Goal: Task Accomplishment & Management: Complete application form

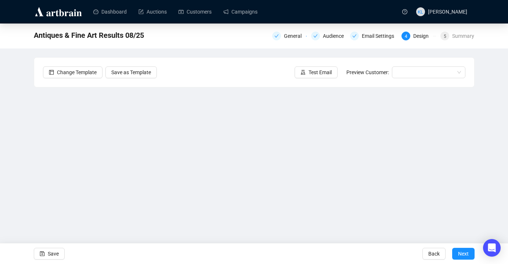
scroll to position [9, 0]
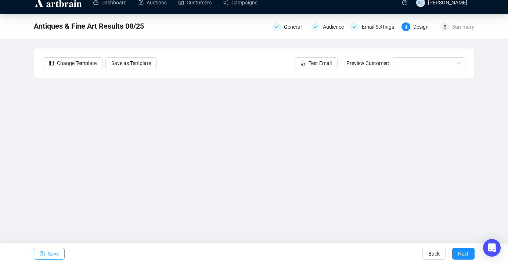
click at [54, 249] on span "Save" at bounding box center [53, 253] width 11 height 21
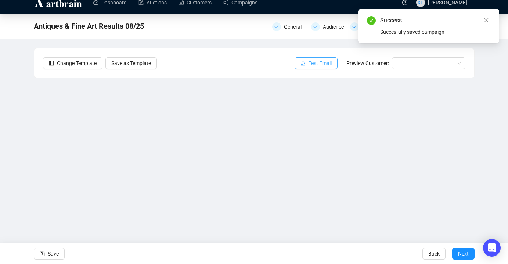
click at [319, 65] on span "Test Email" at bounding box center [319, 63] width 23 height 8
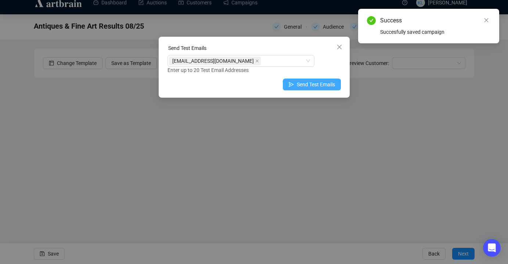
click at [297, 84] on span "Send Test Emails" at bounding box center [316, 84] width 38 height 8
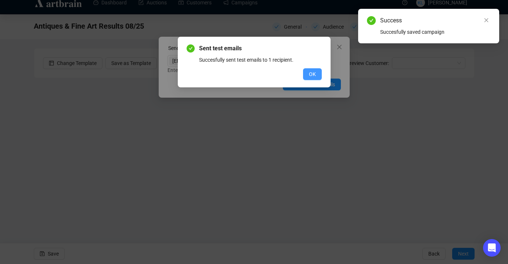
click at [308, 75] on button "OK" at bounding box center [312, 74] width 19 height 12
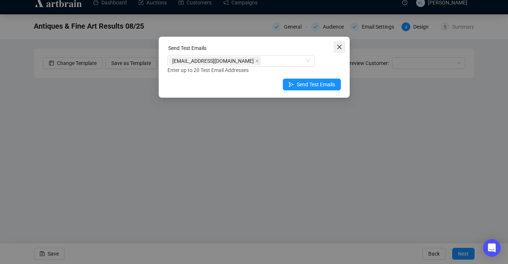
click at [339, 50] on button "Close" at bounding box center [339, 47] width 12 height 12
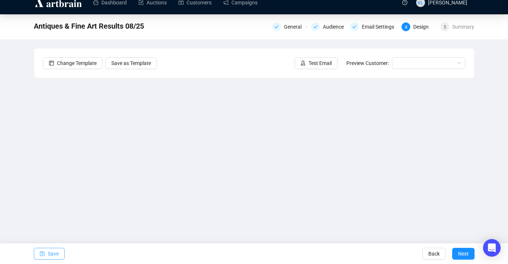
click at [50, 255] on span "Save" at bounding box center [53, 253] width 11 height 21
click at [46, 256] on button "Save" at bounding box center [49, 254] width 31 height 12
click at [61, 251] on button "Save" at bounding box center [49, 254] width 31 height 12
click at [40, 252] on icon "save" at bounding box center [42, 253] width 5 height 5
click at [448, 22] on div "5 Summary" at bounding box center [457, 26] width 34 height 9
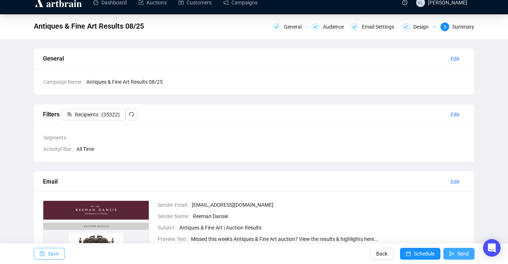
click at [459, 256] on span "Send" at bounding box center [462, 253] width 11 height 21
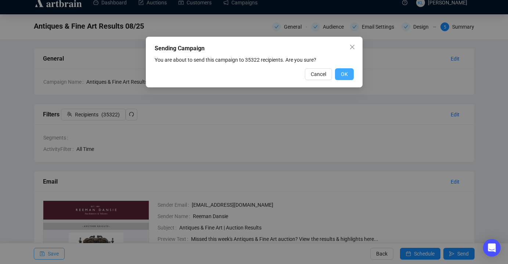
click at [346, 73] on span "OK" at bounding box center [344, 74] width 7 height 8
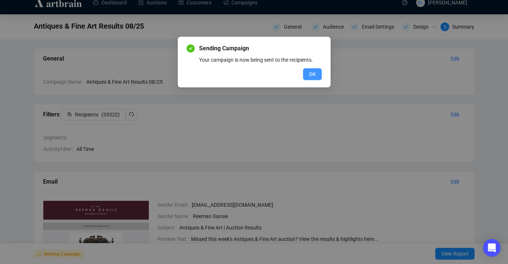
click at [314, 73] on span "OK" at bounding box center [312, 74] width 7 height 8
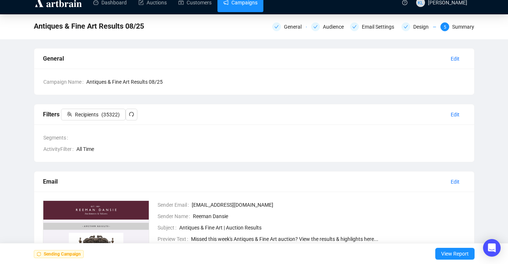
click at [238, 6] on link "Campaigns" at bounding box center [240, 2] width 34 height 19
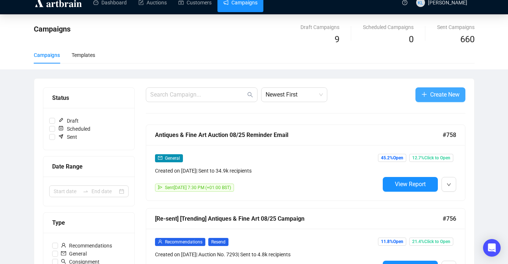
click at [435, 100] on button "Create New" at bounding box center [440, 94] width 50 height 15
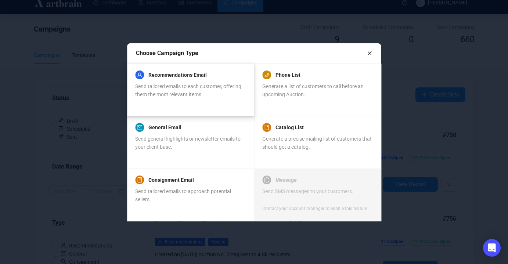
click at [185, 93] on span "Send tailored emails to each customer, offering them the most relevant items." at bounding box center [188, 90] width 106 height 14
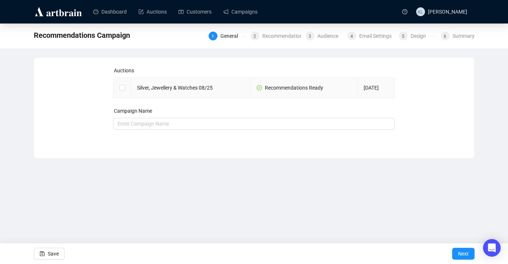
click at [166, 88] on td "Silver, Jewellery & Watches 08/25" at bounding box center [190, 88] width 119 height 20
click at [123, 90] on span at bounding box center [122, 88] width 6 height 6
click at [123, 90] on input "checkbox" at bounding box center [121, 87] width 5 height 5
checkbox input "true"
type input "Silver, Jewellery & Watches 08/25 Campaign"
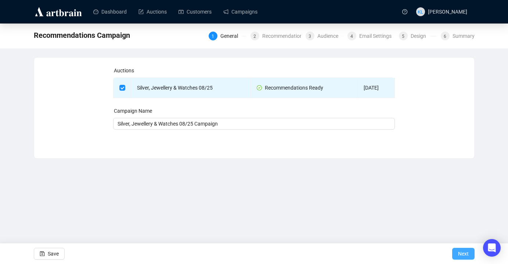
click at [457, 257] on button "Next" at bounding box center [463, 254] width 22 height 12
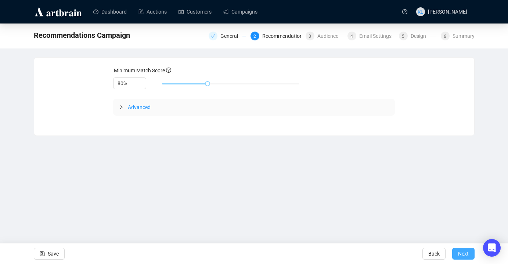
click at [468, 251] on span "Next" at bounding box center [463, 253] width 11 height 21
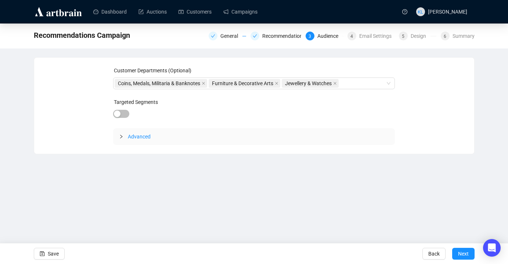
click at [468, 251] on span "Next" at bounding box center [463, 253] width 11 height 21
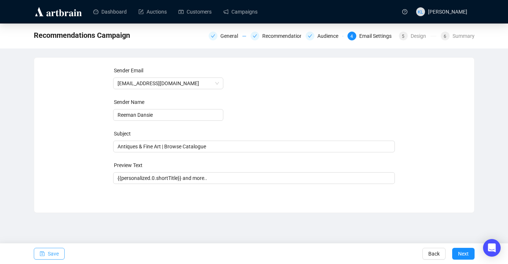
click at [53, 254] on span "Save" at bounding box center [53, 253] width 11 height 21
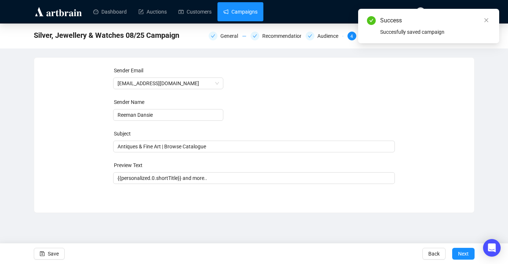
click at [247, 14] on link "Campaigns" at bounding box center [240, 11] width 34 height 19
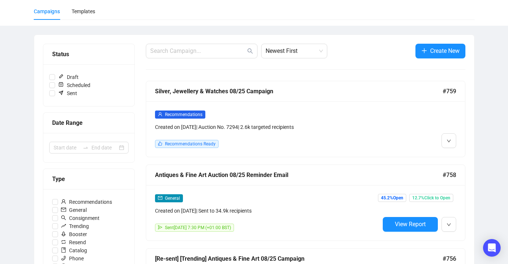
scroll to position [58, 0]
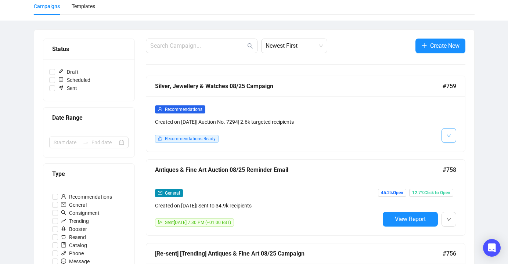
click at [444, 134] on button "button" at bounding box center [448, 135] width 15 height 15
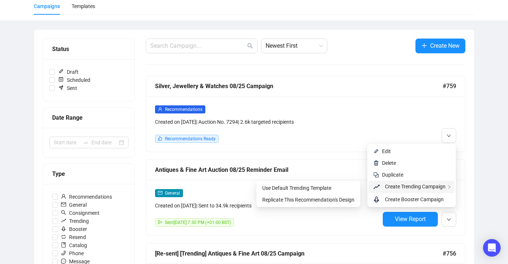
click at [424, 185] on span "Create Trending Campaign" at bounding box center [415, 187] width 61 height 6
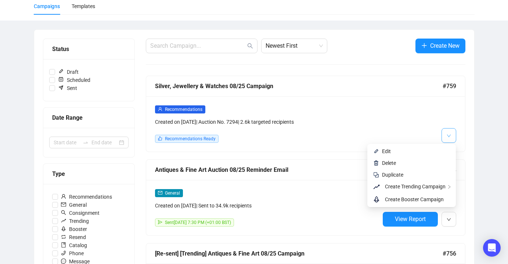
click at [446, 134] on button "button" at bounding box center [448, 135] width 15 height 15
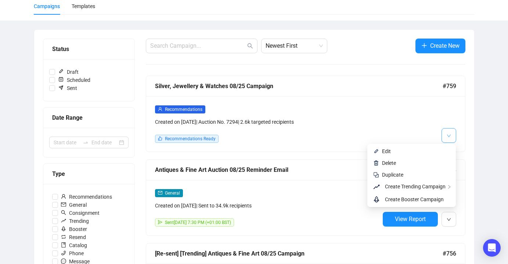
click at [446, 139] on span "button" at bounding box center [448, 135] width 4 height 9
click at [425, 152] on span "Edit" at bounding box center [416, 151] width 68 height 8
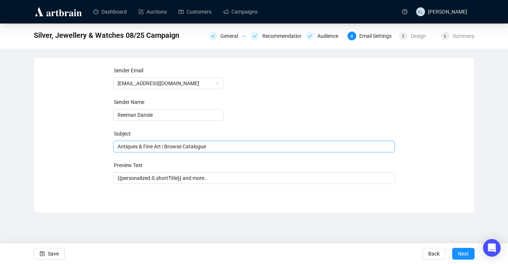
click at [220, 149] on span "Antiques & Fine Art | Browse Catalogue" at bounding box center [254, 147] width 282 height 6
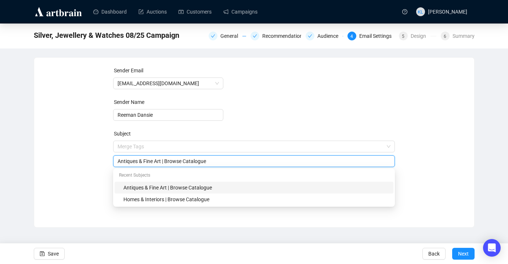
drag, startPoint x: 213, startPoint y: 160, endPoint x: 187, endPoint y: 162, distance: 26.5
click at [187, 162] on input "Antiques & Fine Art | Browse Catalogue" at bounding box center [253, 161] width 273 height 8
click at [158, 161] on input "Antiques & Fine Art | Browse & Bid" at bounding box center [253, 161] width 273 height 8
drag, startPoint x: 164, startPoint y: 162, endPoint x: 109, endPoint y: 161, distance: 55.1
click at [109, 161] on div "Sender Email [EMAIL_ADDRESS][DOMAIN_NAME] Sender Name Reeman Dansie Subject Mer…" at bounding box center [254, 136] width 422 height 141
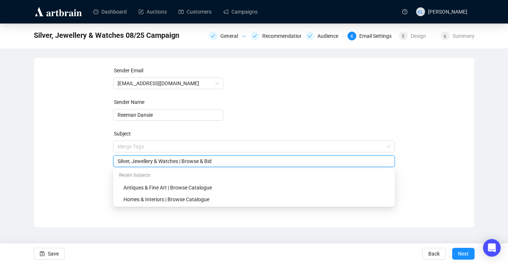
type input "Silver, Jewellery & Watches | Browse & Bid"
click at [410, 160] on div "Sender Email [EMAIL_ADDRESS][DOMAIN_NAME] Sender Name Reeman Dansie Subject Mer…" at bounding box center [254, 136] width 422 height 141
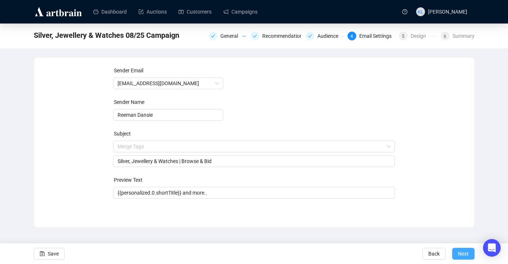
click at [462, 250] on span "Next" at bounding box center [463, 253] width 11 height 21
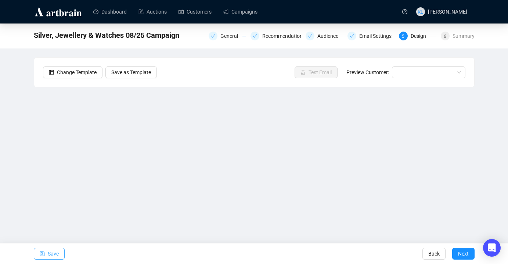
click at [57, 250] on span "Save" at bounding box center [53, 253] width 11 height 21
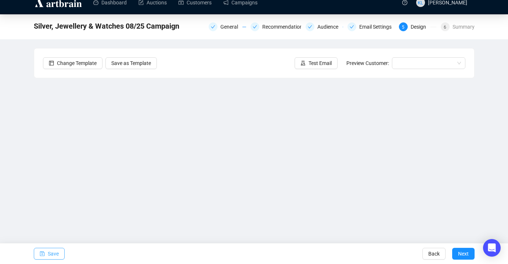
click at [54, 253] on span "Save" at bounding box center [53, 253] width 11 height 21
click at [245, 4] on link "Campaigns" at bounding box center [240, 2] width 34 height 19
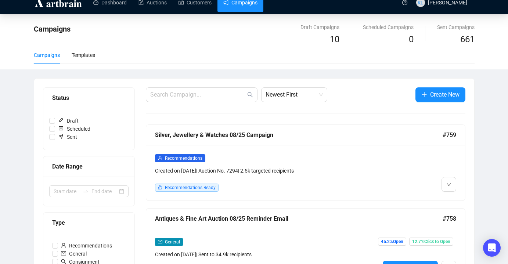
scroll to position [86, 0]
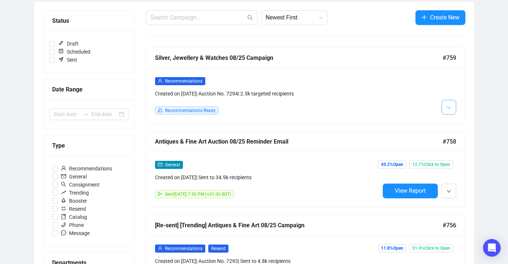
click at [445, 109] on button "button" at bounding box center [448, 107] width 15 height 15
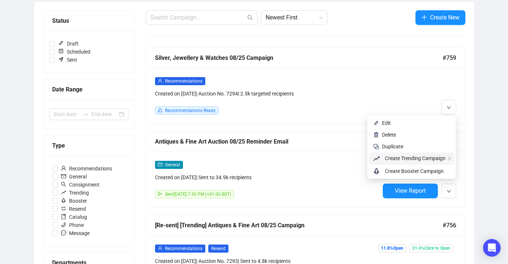
click at [406, 159] on span "Create Trending Campaign" at bounding box center [415, 158] width 61 height 6
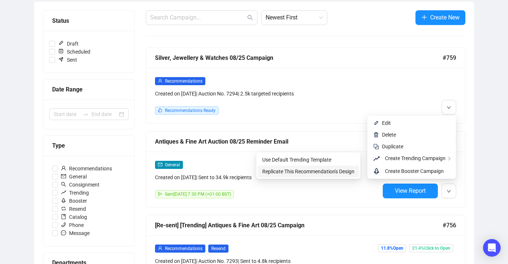
click at [327, 172] on span "Replicate This Recommendation's Design" at bounding box center [308, 172] width 92 height 6
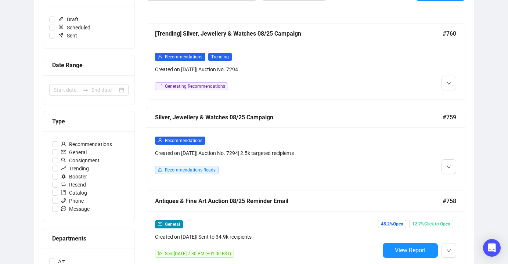
scroll to position [118, 0]
